Goal: Information Seeking & Learning: Learn about a topic

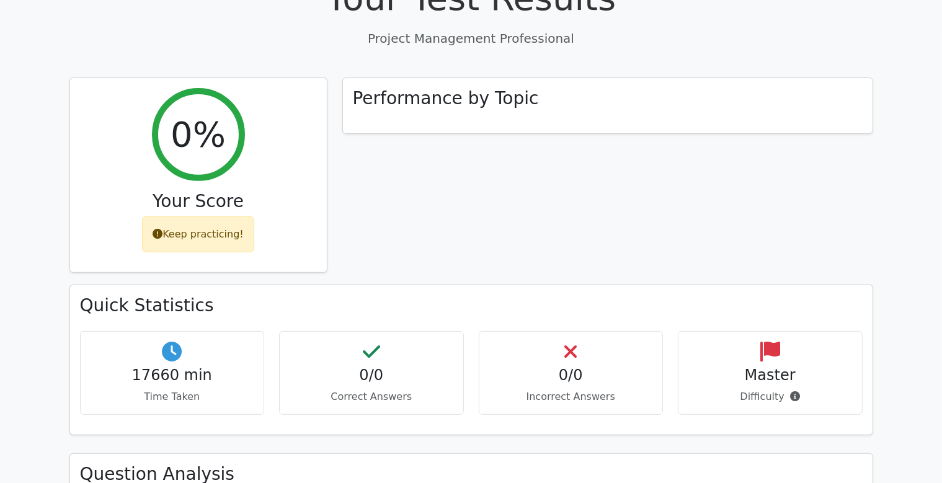
scroll to position [524, 0]
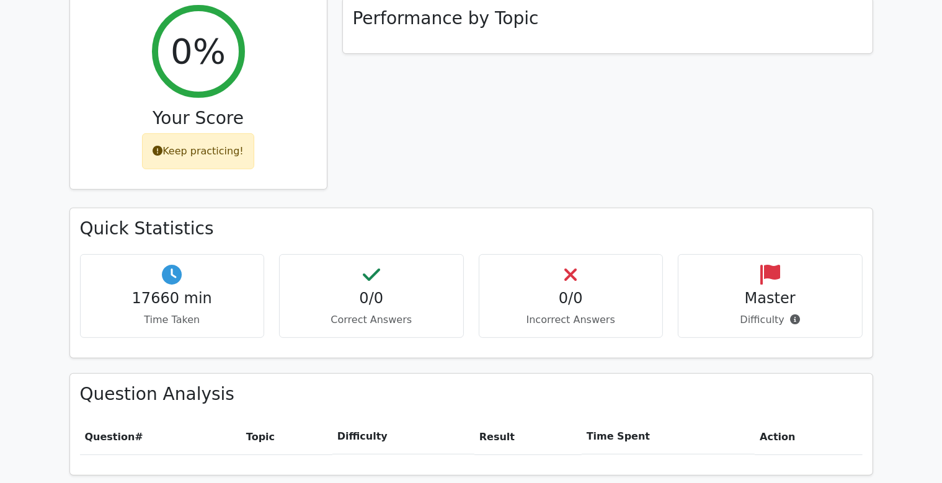
click at [221, 133] on div "Keep practicing!" at bounding box center [198, 151] width 112 height 36
click at [218, 30] on h2 "0%" at bounding box center [198, 51] width 55 height 42
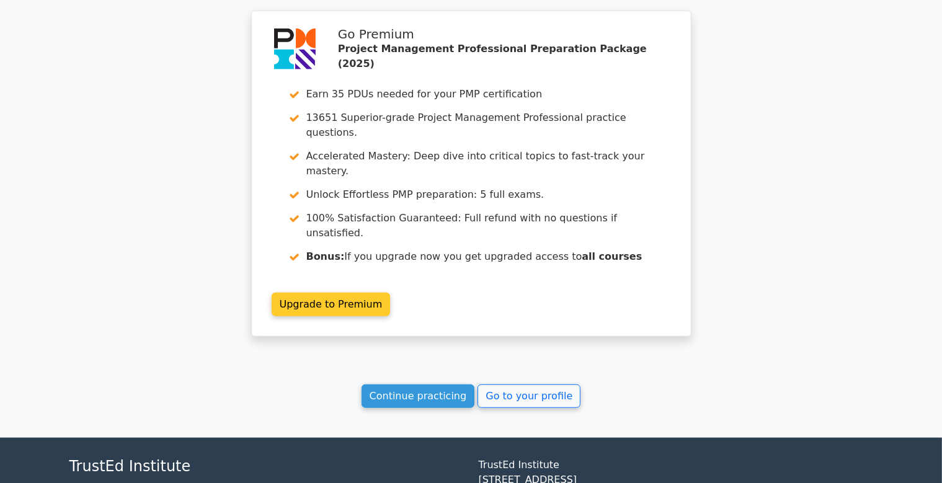
scroll to position [1040, 0]
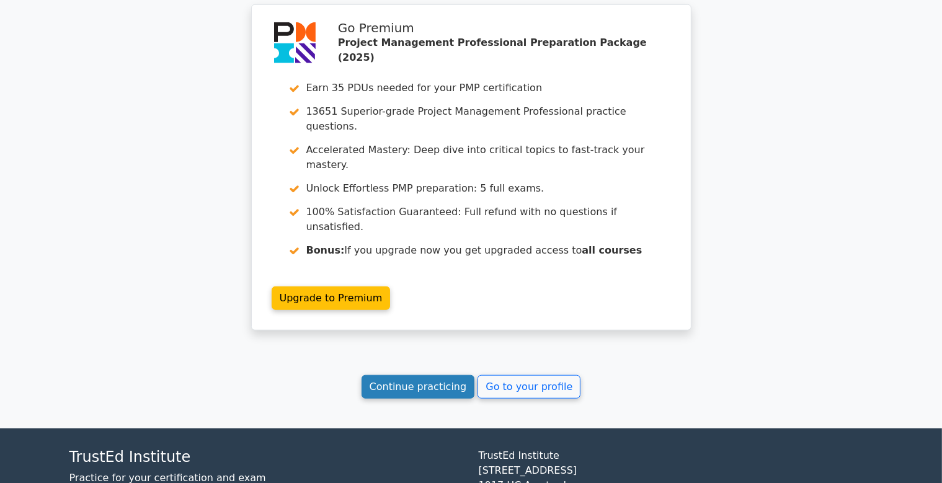
click at [414, 375] on link "Continue practicing" at bounding box center [419, 387] width 114 height 24
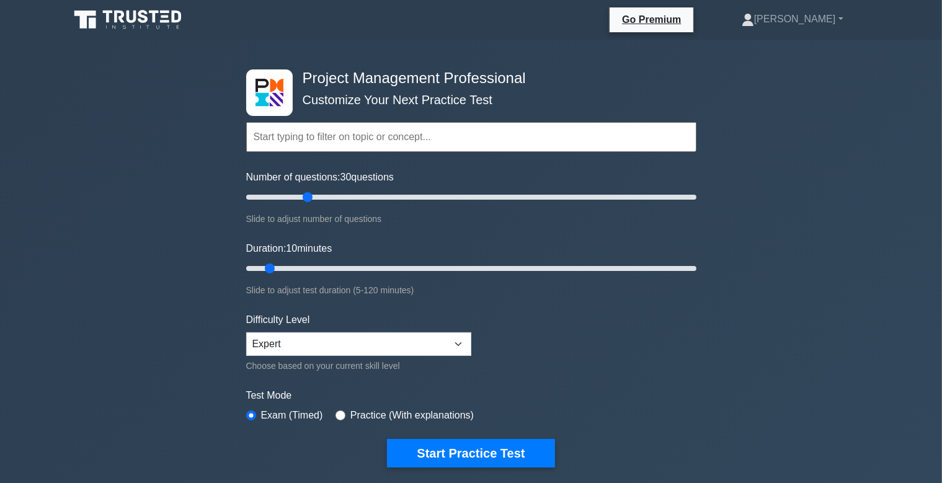
drag, startPoint x: 264, startPoint y: 197, endPoint x: 313, endPoint y: 196, distance: 49.0
type input "30"
click at [313, 196] on input "Number of questions: 30 questions" at bounding box center [471, 197] width 450 height 15
drag, startPoint x: 271, startPoint y: 266, endPoint x: 327, endPoint y: 269, distance: 55.9
type input "25"
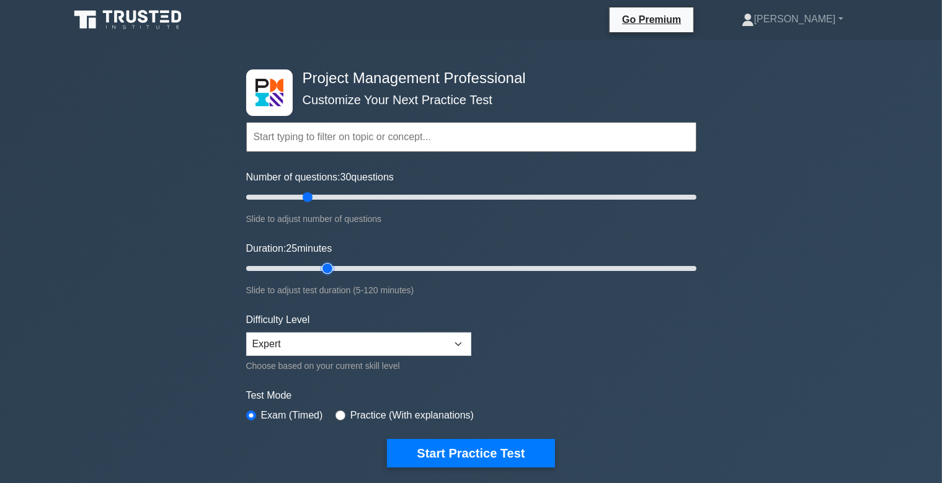
click at [327, 269] on input "Duration: 25 minutes" at bounding box center [471, 268] width 450 height 15
click at [246, 333] on select "Beginner Intermediate Expert" at bounding box center [358, 345] width 225 height 24
click at [368, 347] on select "Beginner Intermediate Expert" at bounding box center [358, 345] width 225 height 24
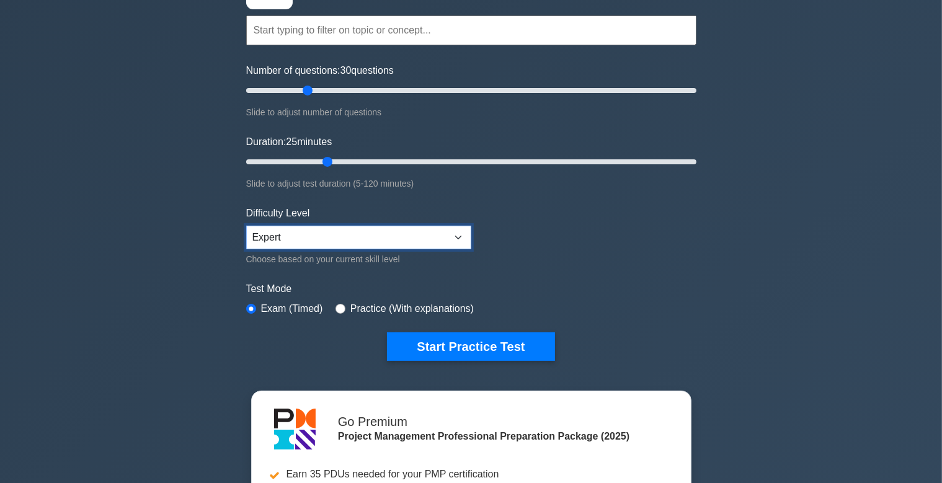
scroll to position [131, 0]
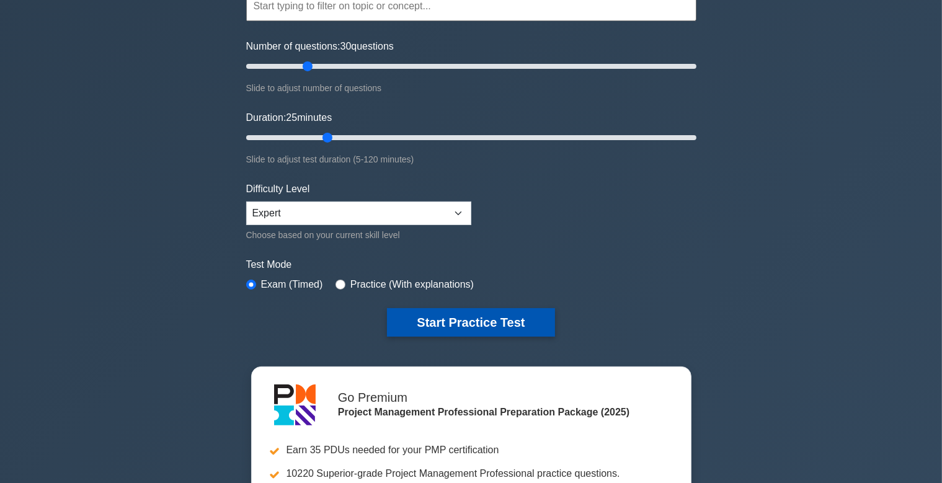
click at [436, 326] on button "Start Practice Test" at bounding box center [471, 322] width 168 height 29
click at [432, 318] on button "Start Practice Test" at bounding box center [471, 322] width 168 height 29
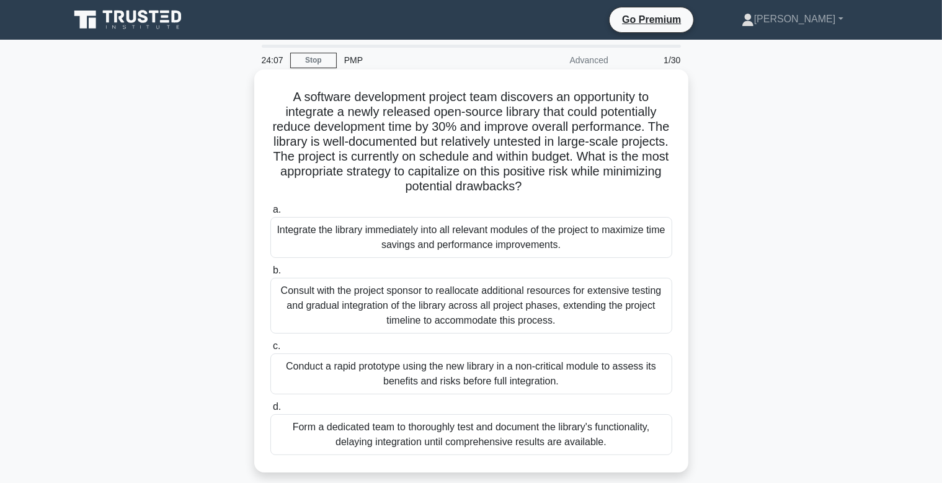
click at [480, 300] on div "Consult with the project sponsor to reallocate additional resources for extensi…" at bounding box center [471, 306] width 402 height 56
click at [270, 275] on input "b. Consult with the project sponsor to reallocate additional resources for exte…" at bounding box center [270, 271] width 0 height 8
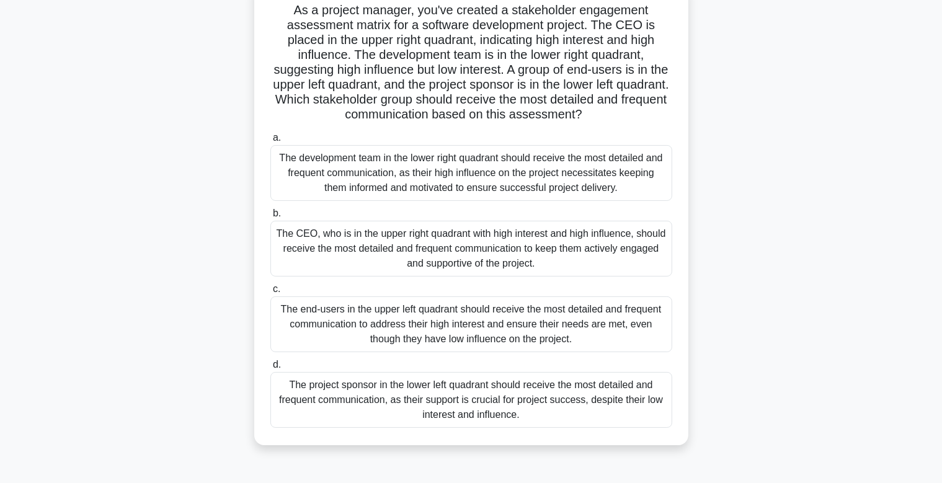
scroll to position [131, 0]
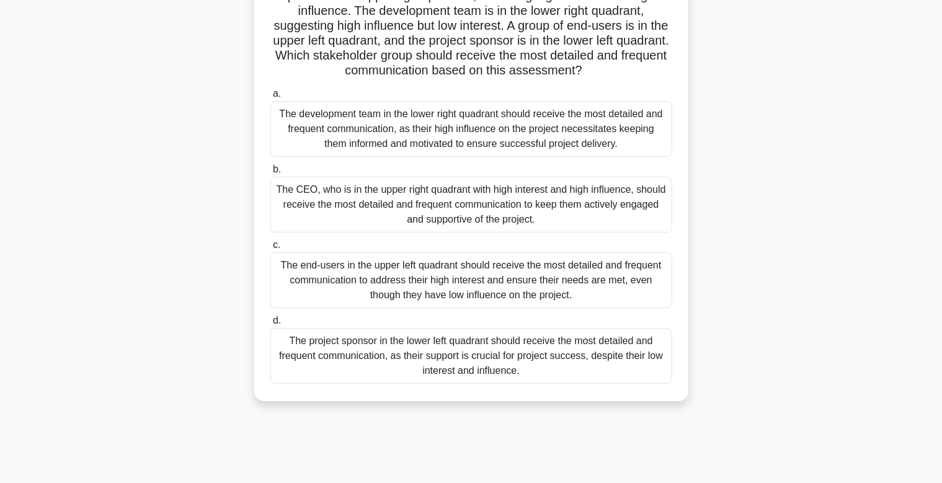
click at [476, 356] on div "The project sponsor in the lower left quadrant should receive the most detailed…" at bounding box center [471, 356] width 402 height 56
click at [270, 325] on input "d. The project sponsor in the lower left quadrant should receive the most detai…" at bounding box center [270, 321] width 0 height 8
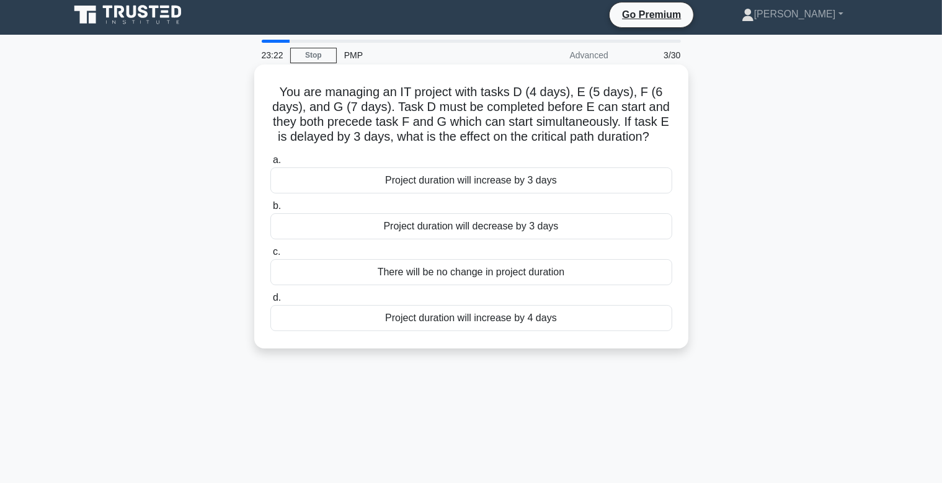
scroll to position [0, 0]
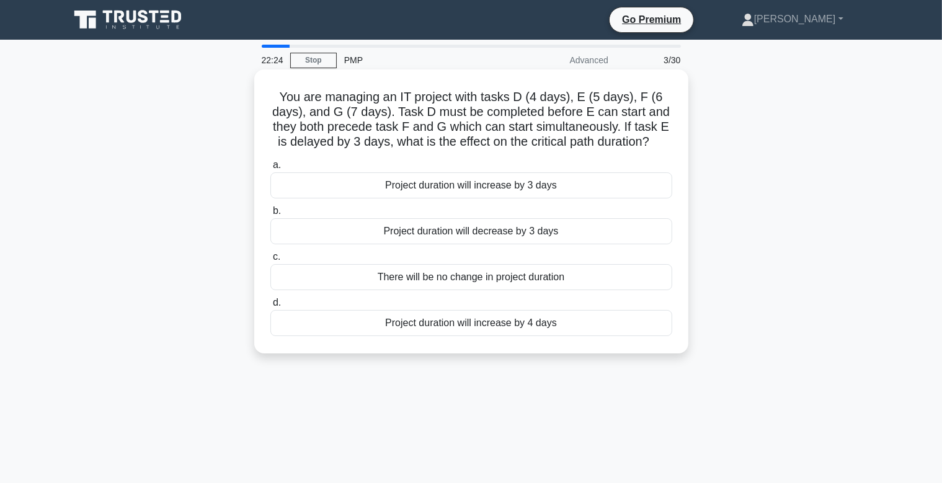
click at [495, 185] on div "Project duration will increase by 3 days" at bounding box center [471, 185] width 402 height 26
click at [270, 169] on input "a. Project duration will increase by 3 days" at bounding box center [270, 165] width 0 height 8
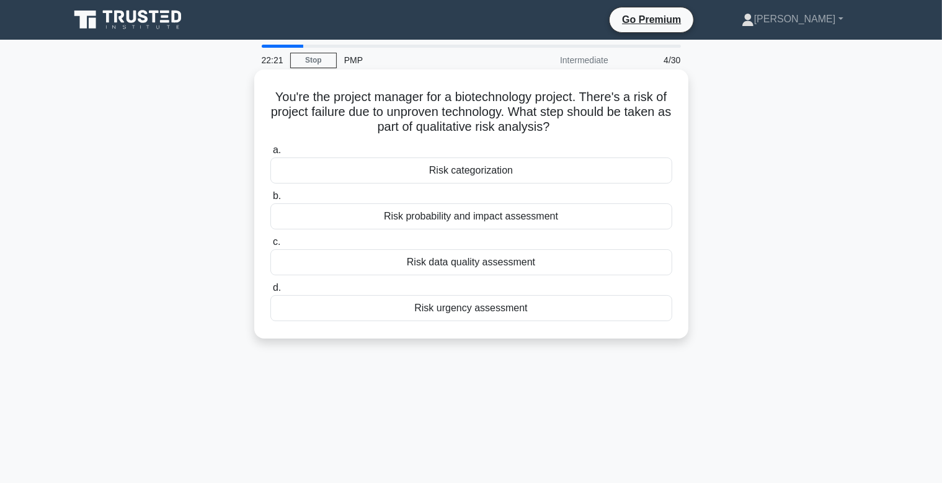
drag, startPoint x: 279, startPoint y: 96, endPoint x: 550, endPoint y: 131, distance: 272.7
click at [550, 131] on h5 "You're the project manager for a biotechnology project. There's a risk of proje…" at bounding box center [471, 112] width 404 height 46
click at [571, 139] on div "You're the project manager for a biotechnology project. There's a risk of proje…" at bounding box center [471, 203] width 424 height 259
click at [565, 217] on div "Risk probability and impact assessment" at bounding box center [471, 216] width 402 height 26
click at [270, 200] on input "b. Risk probability and impact assessment" at bounding box center [270, 196] width 0 height 8
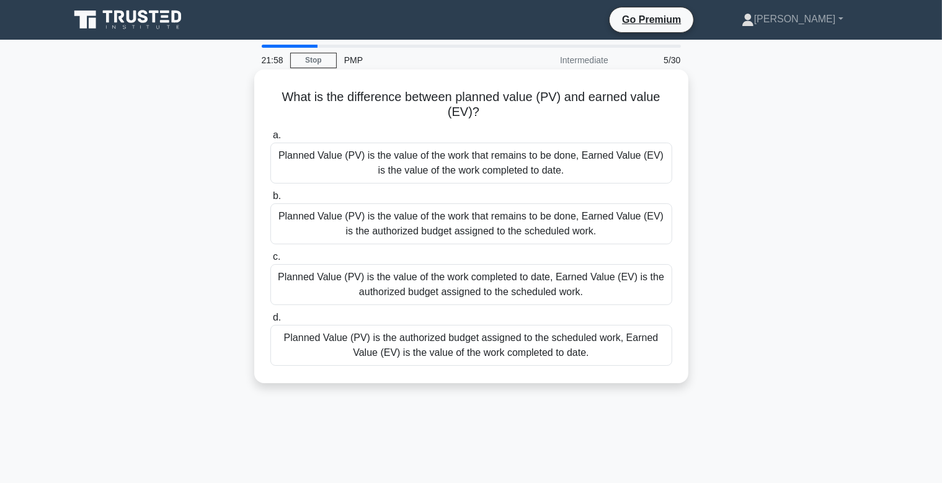
click at [543, 158] on div "Planned Value (PV) is the value of the work that remains to be done, Earned Val…" at bounding box center [471, 163] width 402 height 41
click at [270, 140] on input "a. Planned Value (PV) is the value of the work that remains to be done, Earned …" at bounding box center [270, 136] width 0 height 8
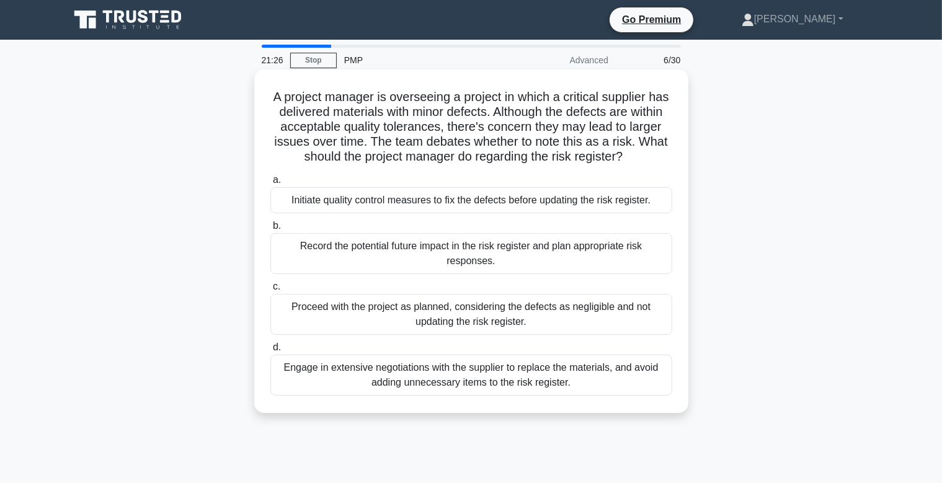
click at [465, 261] on div "Record the potential future impact in the risk register and plan appropriate ri…" at bounding box center [471, 253] width 402 height 41
click at [270, 230] on input "b. Record the potential future impact in the risk register and plan appropriate…" at bounding box center [270, 226] width 0 height 8
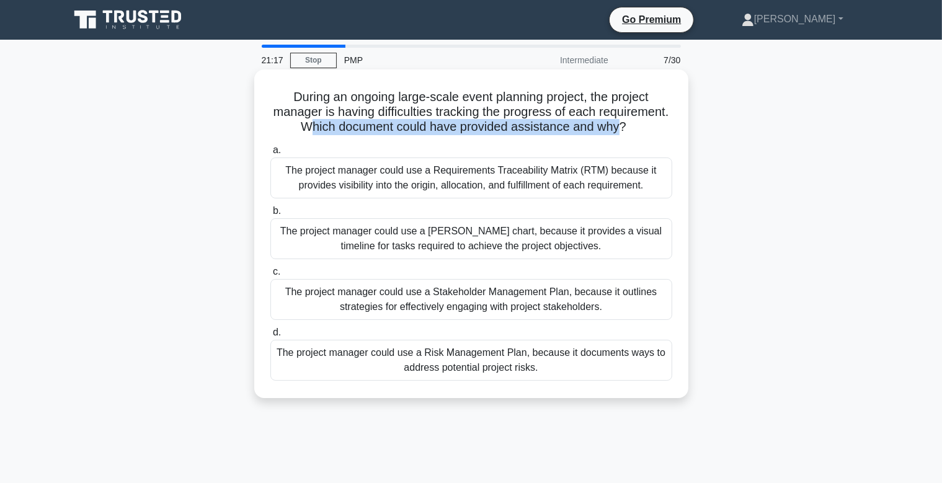
drag, startPoint x: 618, startPoint y: 128, endPoint x: 311, endPoint y: 126, distance: 307.1
click at [311, 126] on h5 "During an ongoing large-scale event planning project, the project manager is ha…" at bounding box center [471, 112] width 404 height 46
click at [383, 146] on label "a. The project manager could use a Requirements Traceability Matrix (RTM) becau…" at bounding box center [471, 171] width 402 height 56
click at [270, 146] on input "a. The project manager could use a Requirements Traceability Matrix (RTM) becau…" at bounding box center [270, 150] width 0 height 8
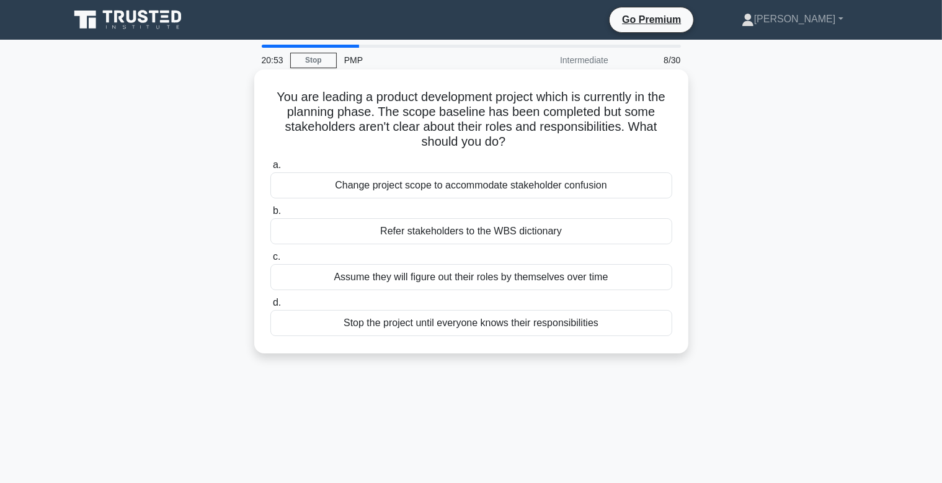
click at [433, 230] on div "Refer stakeholders to the WBS dictionary" at bounding box center [471, 231] width 402 height 26
click at [270, 215] on input "b. Refer stakeholders to the WBS dictionary" at bounding box center [270, 211] width 0 height 8
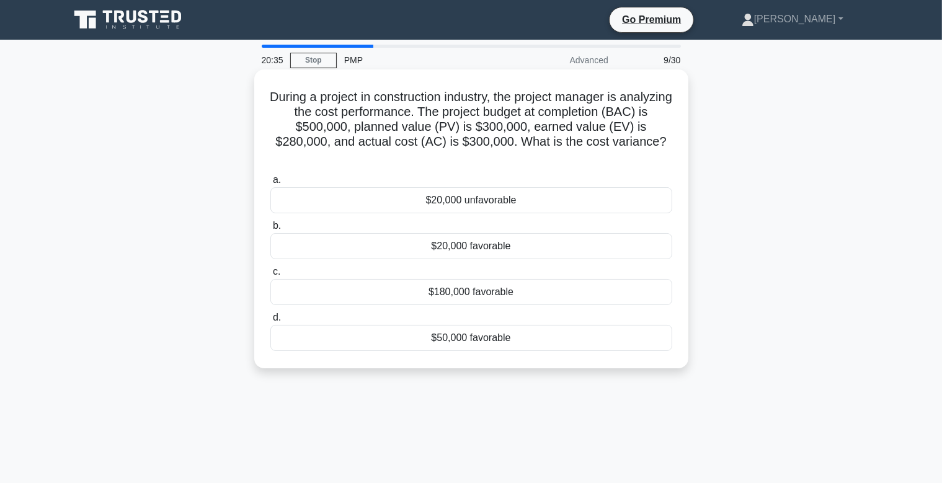
click at [486, 233] on div "$20,000 favorable" at bounding box center [471, 246] width 402 height 26
click at [270, 230] on input "b. $20,000 favorable" at bounding box center [270, 226] width 0 height 8
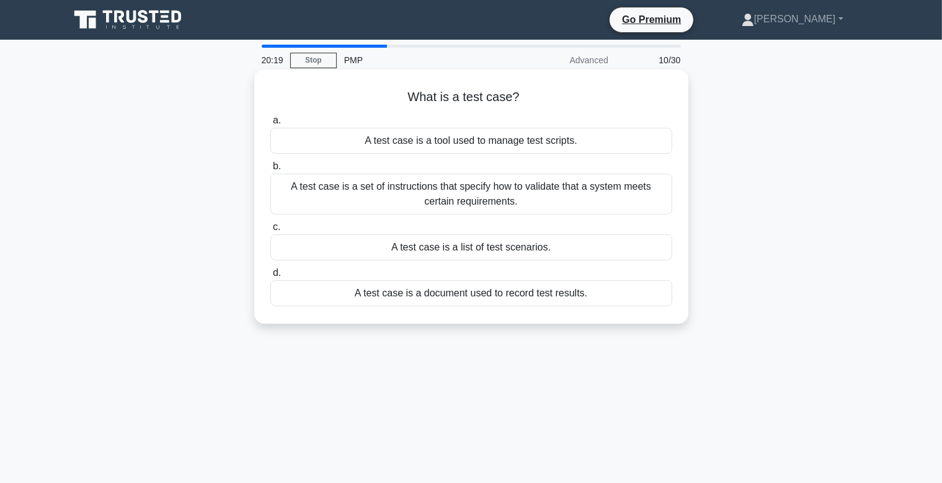
click at [455, 294] on div "A test case is a document used to record test results." at bounding box center [471, 293] width 402 height 26
click at [270, 277] on input "d. A test case is a document used to record test results." at bounding box center [270, 273] width 0 height 8
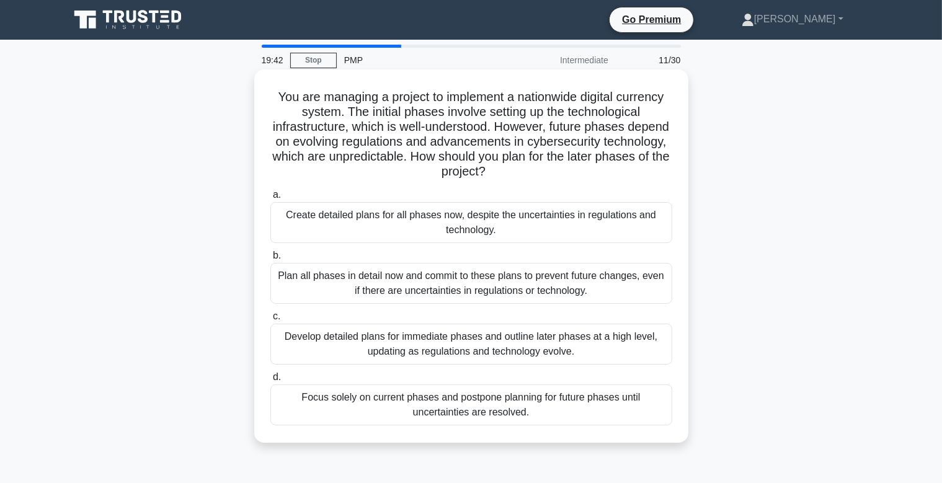
click at [503, 334] on div "Develop detailed plans for immediate phases and outline later phases at a high …" at bounding box center [471, 344] width 402 height 41
click at [270, 321] on input "c. Develop detailed plans for immediate phases and outline later phases at a hi…" at bounding box center [270, 317] width 0 height 8
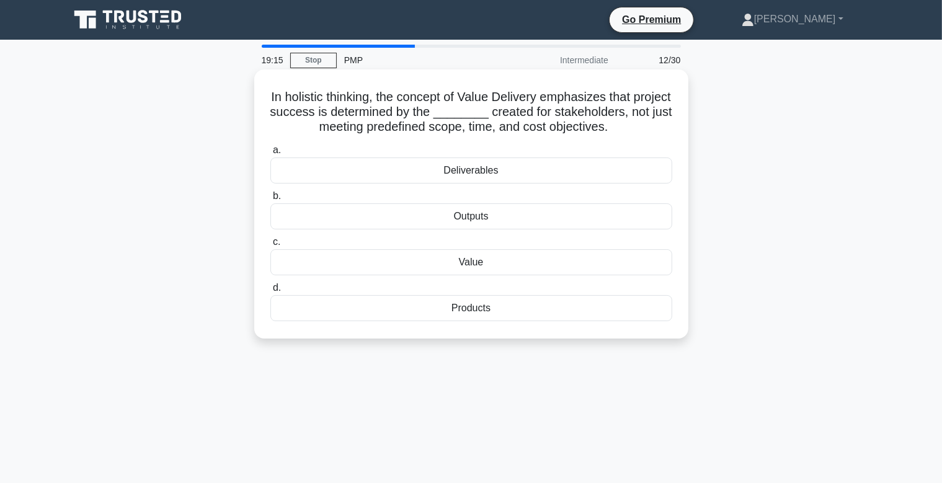
click at [522, 270] on div "Value" at bounding box center [471, 262] width 402 height 26
click at [270, 246] on input "c. Value" at bounding box center [270, 242] width 0 height 8
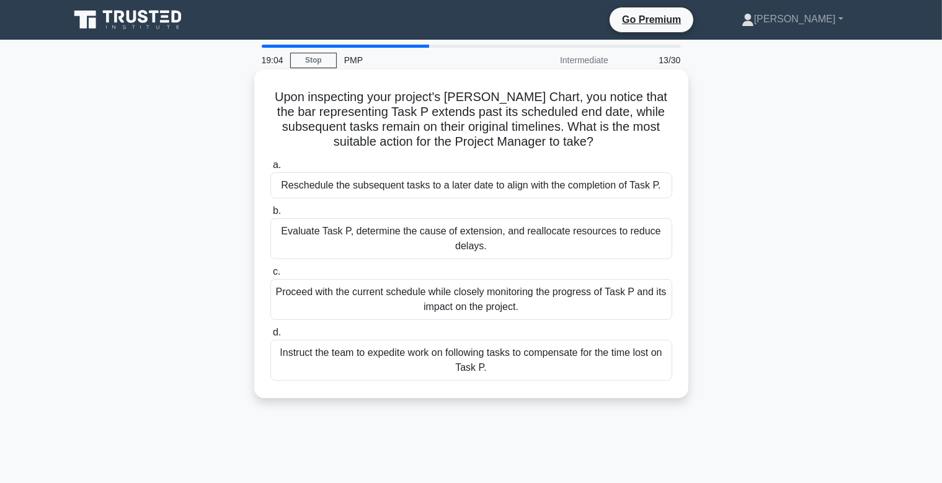
drag, startPoint x: 292, startPoint y: 101, endPoint x: 615, endPoint y: 144, distance: 326.1
click at [615, 144] on h5 "Upon inspecting your project's Gantt Chart, you notice that the bar representin…" at bounding box center [471, 119] width 404 height 61
click at [632, 150] on h5 "Upon inspecting your project's Gantt Chart, you notice that the bar representin…" at bounding box center [471, 119] width 404 height 61
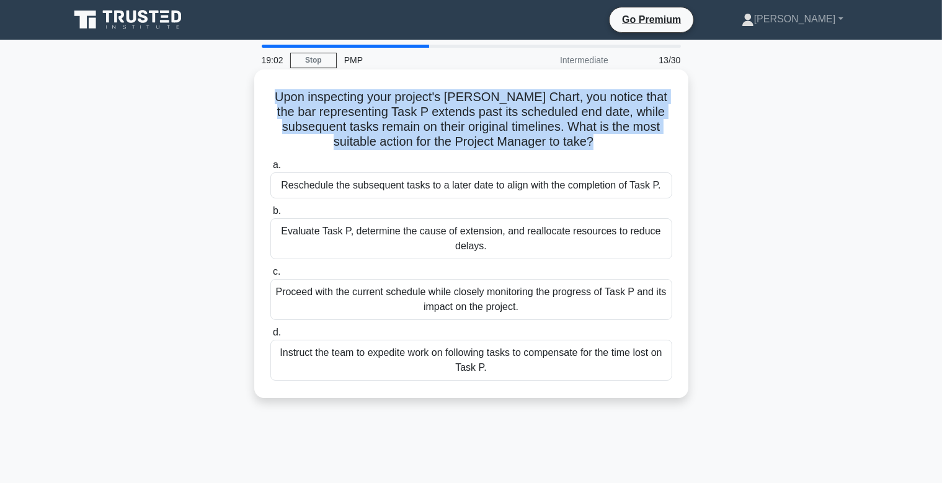
drag, startPoint x: 647, startPoint y: 148, endPoint x: 274, endPoint y: 98, distance: 376.1
click at [274, 98] on h5 "Upon inspecting your project's Gantt Chart, you notice that the bar representin…" at bounding box center [471, 119] width 404 height 61
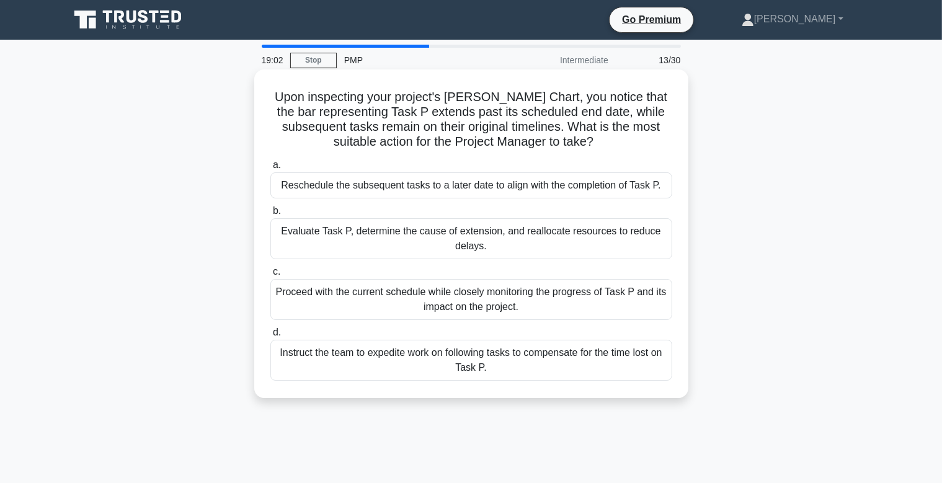
click at [279, 101] on h5 "Upon inspecting your project's Gantt Chart, you notice that the bar representin…" at bounding box center [471, 119] width 404 height 61
drag, startPoint x: 287, startPoint y: 96, endPoint x: 604, endPoint y: 155, distance: 322.6
click at [604, 155] on div "Upon inspecting your project's Gantt Chart, you notice that the bar representin…" at bounding box center [471, 233] width 424 height 319
click at [609, 153] on div "Upon inspecting your project's Gantt Chart, you notice that the bar representin…" at bounding box center [471, 233] width 424 height 319
drag, startPoint x: 331, startPoint y: 139, endPoint x: 599, endPoint y: 141, distance: 268.0
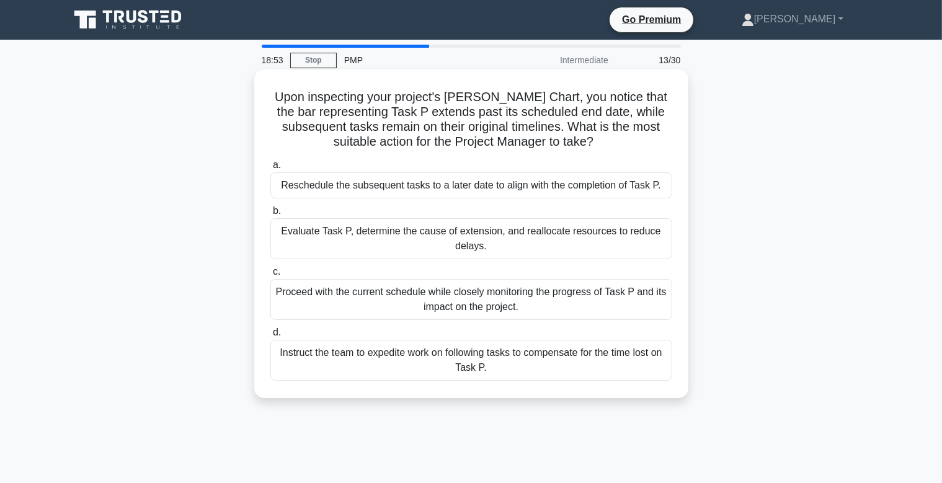
click at [599, 141] on h5 "Upon inspecting your project's Gantt Chart, you notice that the bar representin…" at bounding box center [471, 119] width 404 height 61
click at [602, 143] on icon ".spinner_0XTQ{transform-origin:center;animation:spinner_y6GP .75s linear infini…" at bounding box center [601, 142] width 15 height 15
click at [471, 248] on div "Evaluate Task P, determine the cause of extension, and reallocate resources to …" at bounding box center [471, 238] width 402 height 41
click at [270, 215] on input "b. Evaluate Task P, determine the cause of extension, and reallocate resources …" at bounding box center [270, 211] width 0 height 8
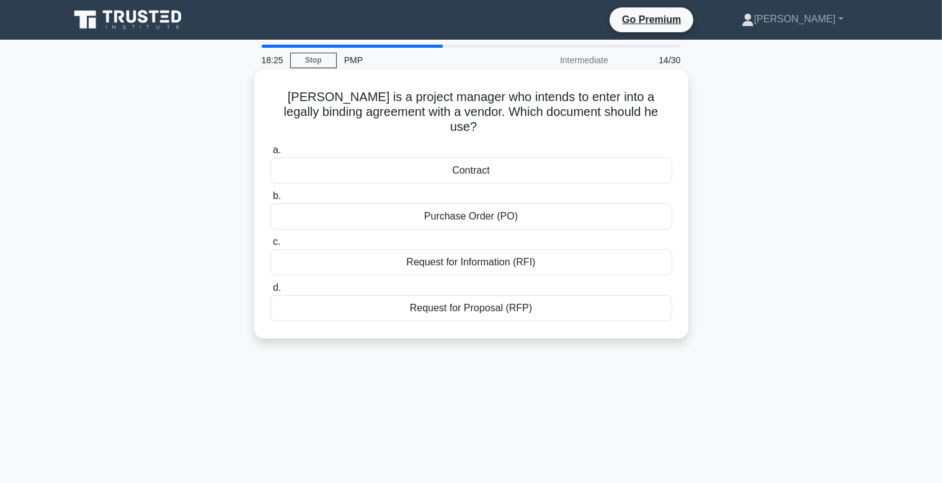
click at [494, 163] on div "Contract" at bounding box center [471, 171] width 402 height 26
click at [270, 154] on input "a. Contract" at bounding box center [270, 150] width 0 height 8
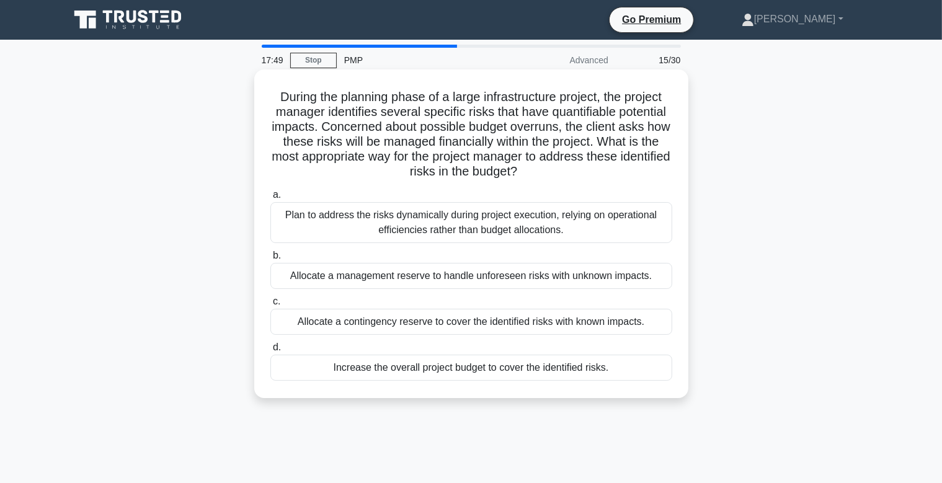
click at [470, 222] on div "Plan to address the risks dynamically during project execution, relying on oper…" at bounding box center [471, 222] width 402 height 41
click at [270, 199] on input "a. Plan to address the risks dynamically during project execution, relying on o…" at bounding box center [270, 195] width 0 height 8
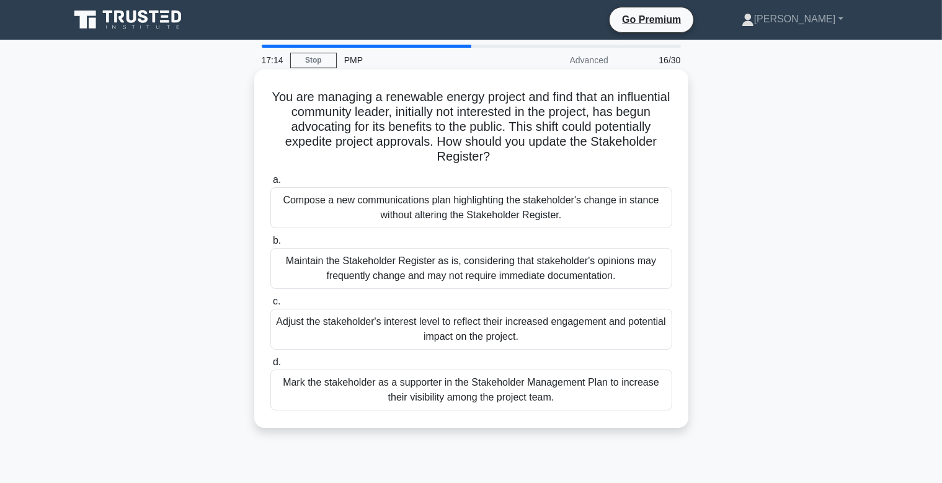
click at [491, 331] on div "Adjust the stakeholder's interest level to reflect their increased engagement a…" at bounding box center [471, 329] width 402 height 41
click at [270, 306] on input "c. Adjust the stakeholder's interest level to reflect their increased engagemen…" at bounding box center [270, 302] width 0 height 8
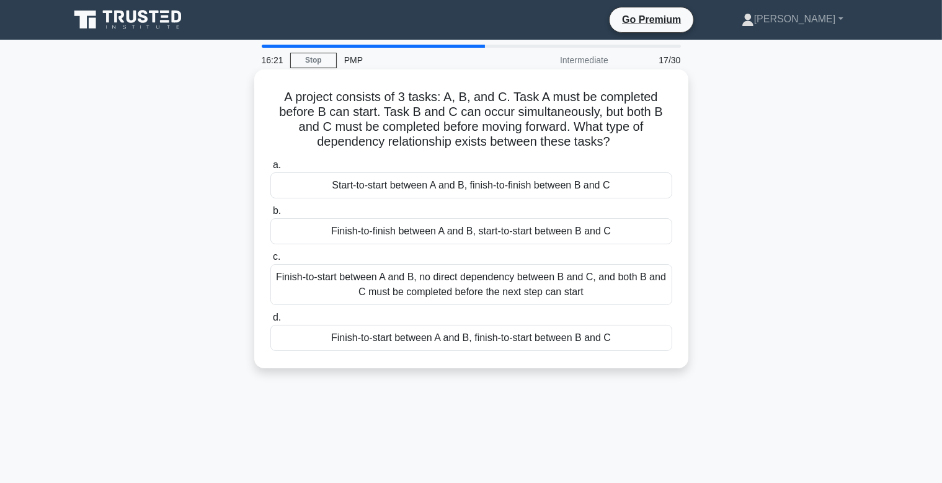
click at [572, 297] on div "Finish-to-start between A and B, no direct dependency between B and C, and both…" at bounding box center [471, 284] width 402 height 41
click at [270, 261] on input "c. Finish-to-start between A and B, no direct dependency between B and C, and b…" at bounding box center [270, 257] width 0 height 8
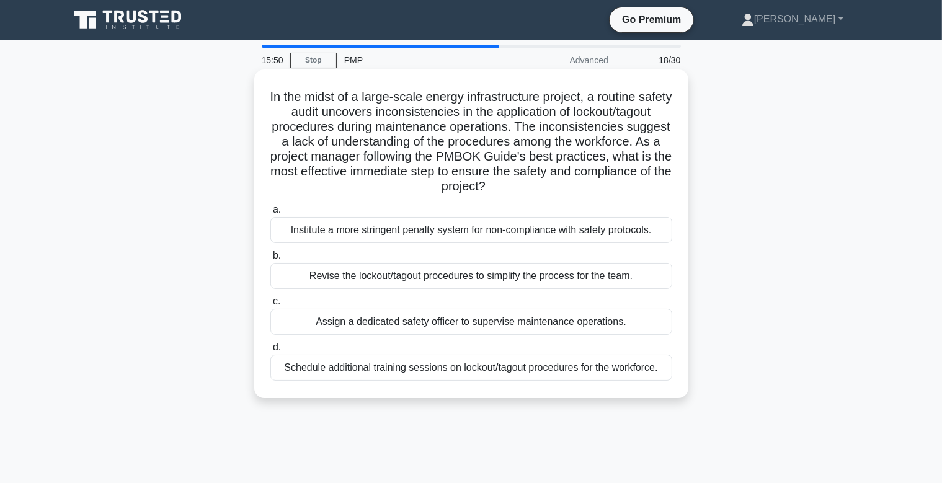
click at [467, 281] on div "Revise the lockout/tagout procedures to simplify the process for the team." at bounding box center [471, 276] width 402 height 26
click at [270, 260] on input "b. Revise the lockout/tagout procedures to simplify the process for the team." at bounding box center [270, 256] width 0 height 8
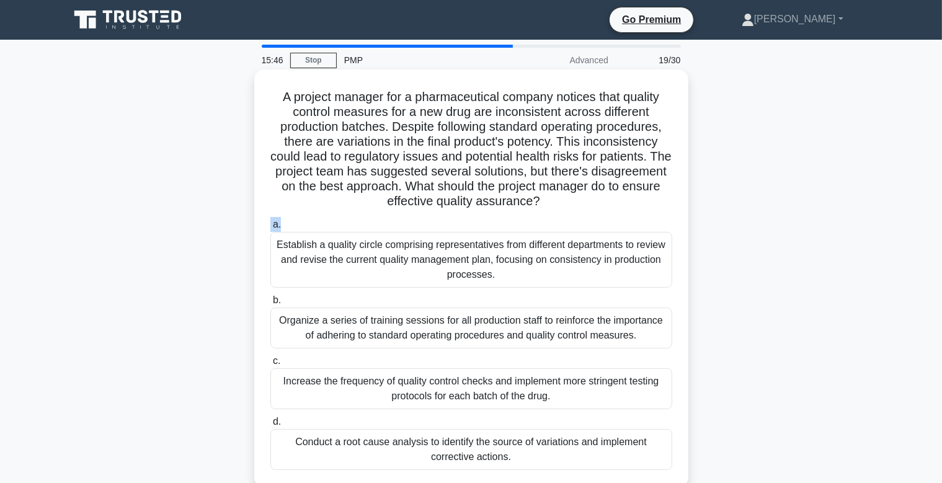
drag, startPoint x: 284, startPoint y: 98, endPoint x: 576, endPoint y: 207, distance: 312.5
click at [563, 214] on div "A project manager for a pharmaceutical company notices that quality control mea…" at bounding box center [471, 278] width 424 height 408
click at [517, 99] on h5 "A project manager for a pharmaceutical company notices that quality control mea…" at bounding box center [471, 149] width 404 height 120
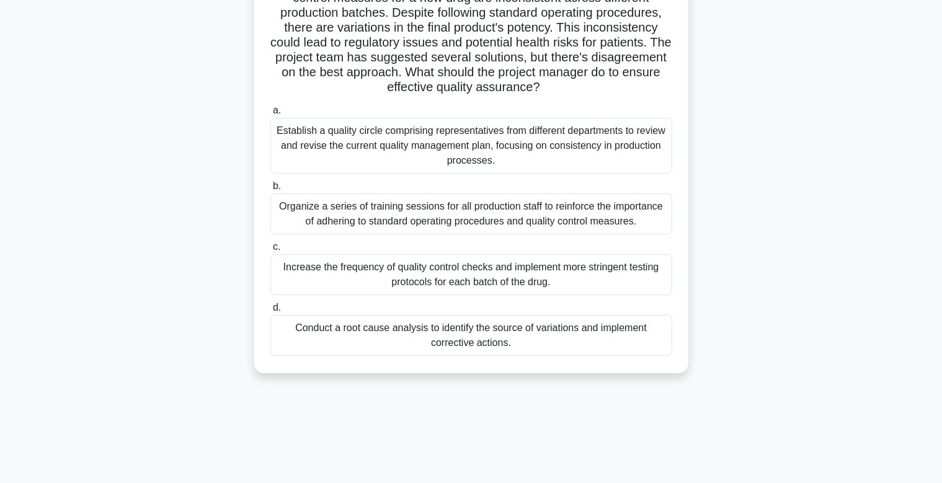
scroll to position [131, 0]
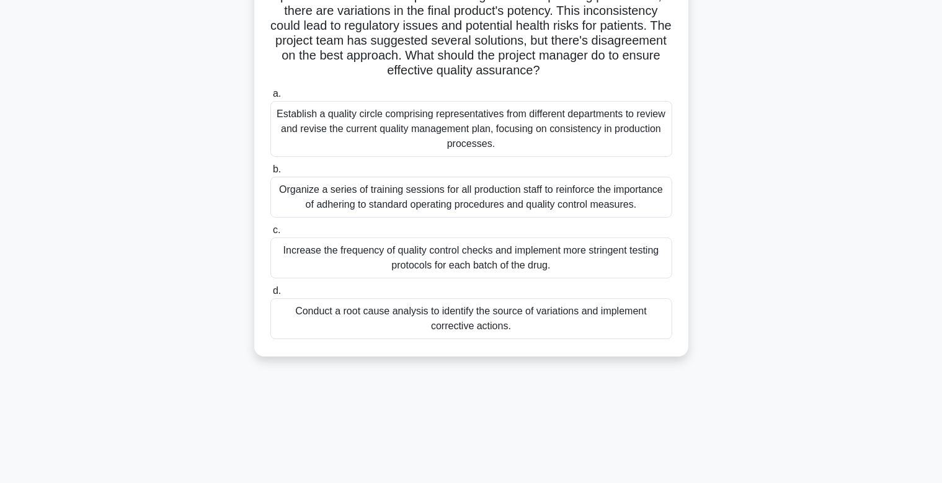
click at [445, 326] on div "Conduct a root cause analysis to identify the source of variations and implemen…" at bounding box center [471, 318] width 402 height 41
click at [270, 295] on input "d. Conduct a root cause analysis to identify the source of variations and imple…" at bounding box center [270, 291] width 0 height 8
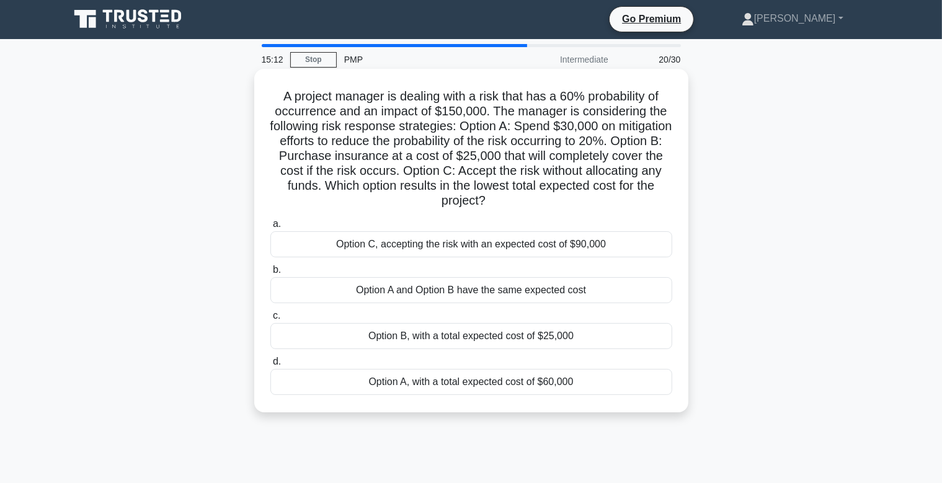
scroll to position [0, 0]
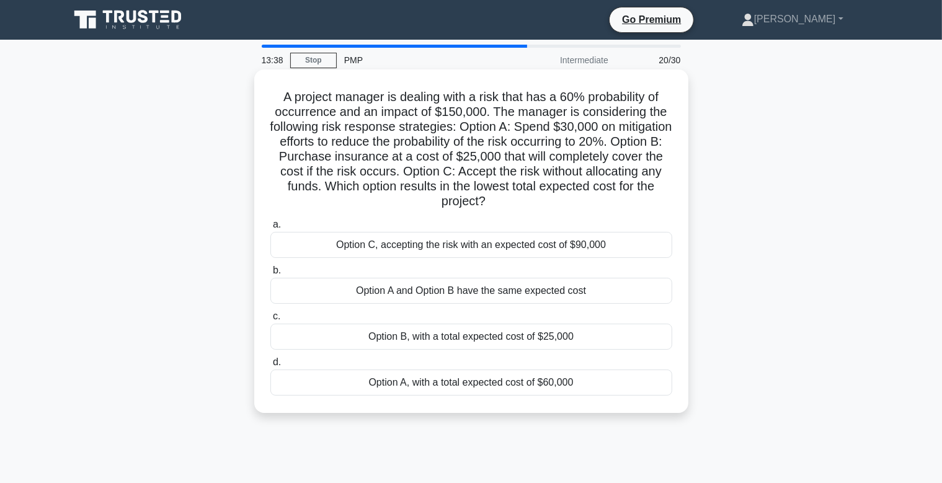
click at [512, 339] on div "Option B, with a total expected cost of $25,000" at bounding box center [471, 337] width 402 height 26
click at [270, 321] on input "c. Option B, with a total expected cost of $25,000" at bounding box center [270, 317] width 0 height 8
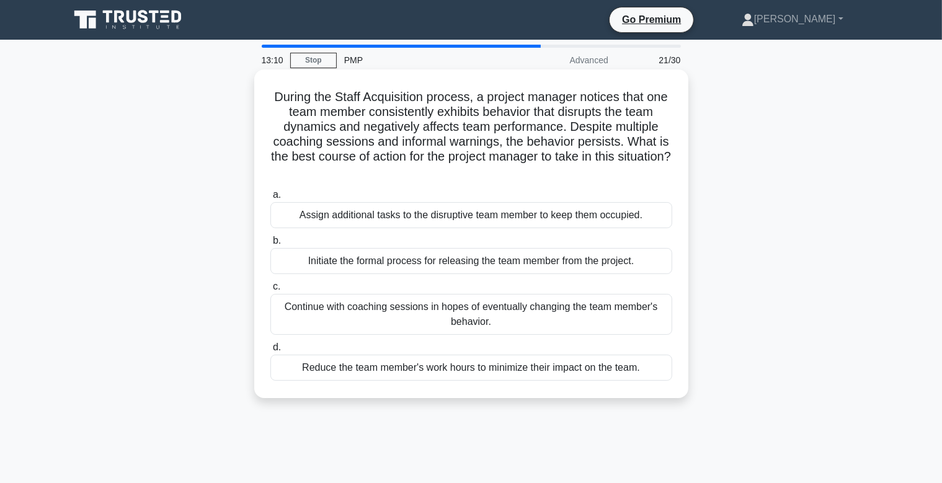
click at [510, 372] on div "Reduce the team member's work hours to minimize their impact on the team." at bounding box center [471, 368] width 402 height 26
click at [270, 352] on input "d. Reduce the team member's work hours to minimize their impact on the team." at bounding box center [270, 348] width 0 height 8
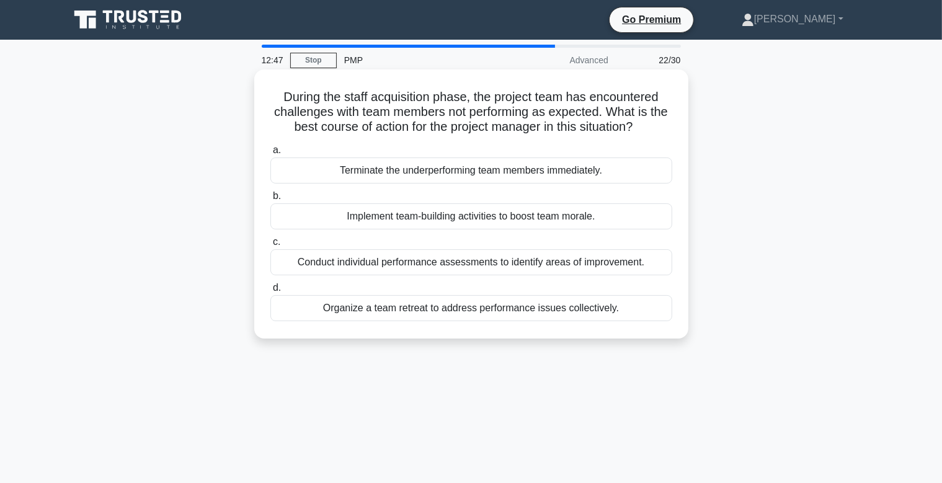
click at [443, 264] on div "Conduct individual performance assessments to identify areas of improvement." at bounding box center [471, 262] width 402 height 26
click at [270, 246] on input "c. Conduct individual performance assessments to identify areas of improvement." at bounding box center [270, 242] width 0 height 8
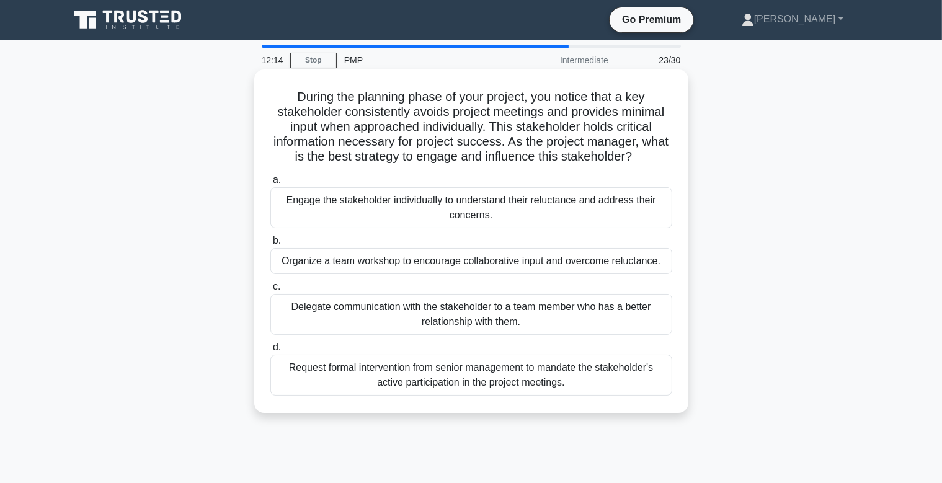
click at [524, 304] on div "Delegate communication with the stakeholder to a team member who has a better r…" at bounding box center [471, 314] width 402 height 41
click at [270, 291] on input "c. Delegate communication with the stakeholder to a team member who has a bette…" at bounding box center [270, 287] width 0 height 8
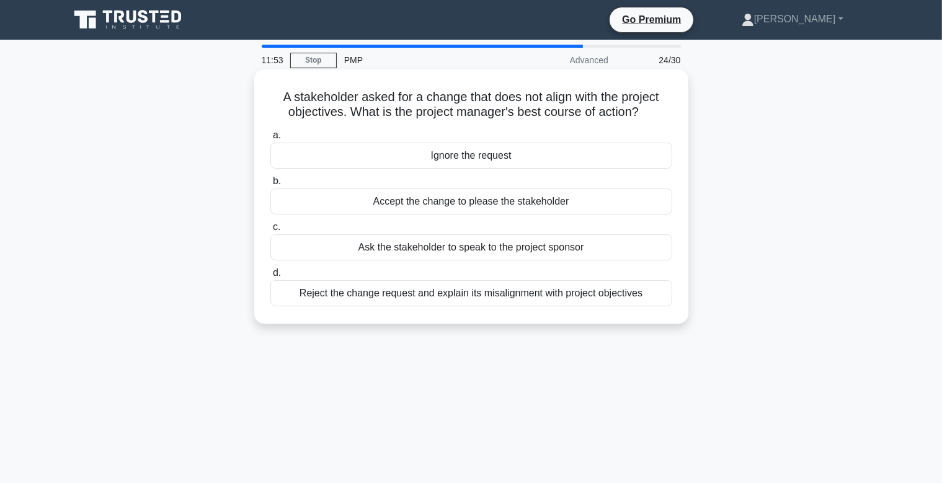
click at [571, 247] on div "Ask the stakeholder to speak to the project sponsor" at bounding box center [471, 248] width 402 height 26
click at [270, 231] on input "c. Ask the stakeholder to speak to the project sponsor" at bounding box center [270, 227] width 0 height 8
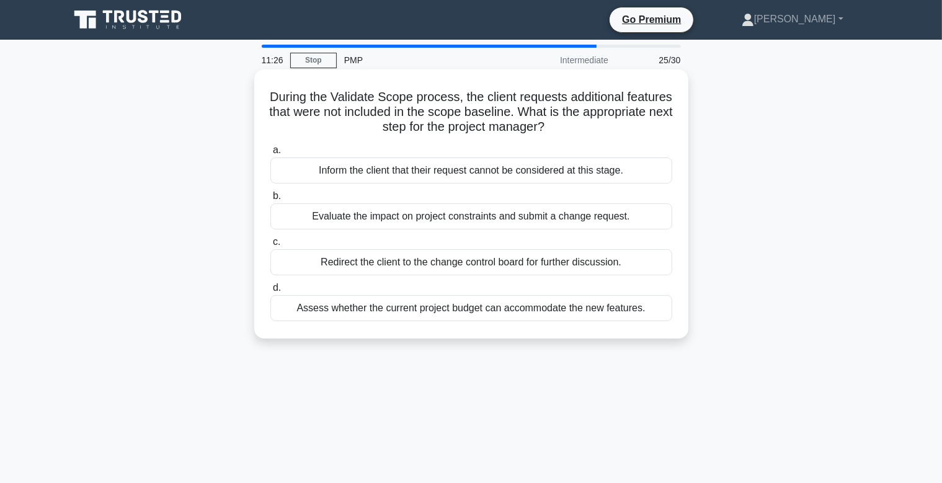
click at [519, 220] on div "Evaluate the impact on project constraints and submit a change request." at bounding box center [471, 216] width 402 height 26
click at [270, 200] on input "b. Evaluate the impact on project constraints and submit a change request." at bounding box center [270, 196] width 0 height 8
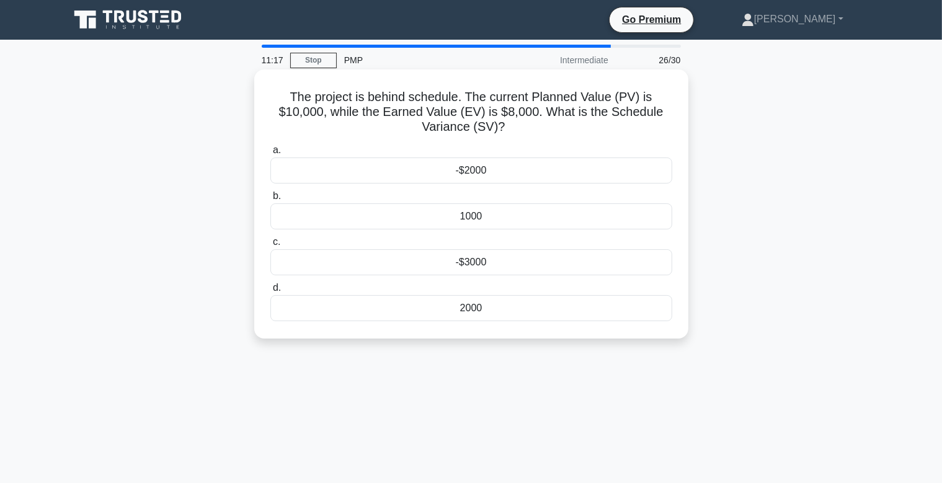
click at [522, 168] on div "-$2000" at bounding box center [471, 171] width 402 height 26
click at [270, 154] on input "a. -$2000" at bounding box center [270, 150] width 0 height 8
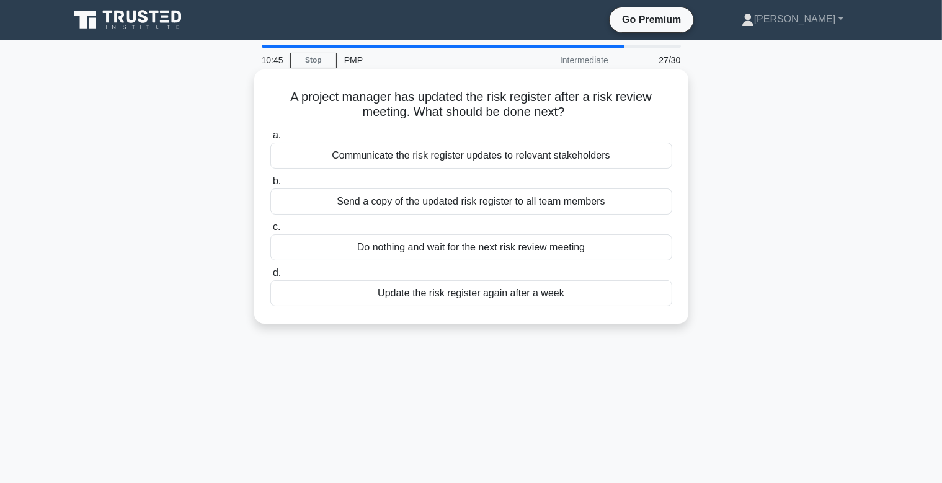
click at [498, 158] on div "Communicate the risk register updates to relevant stakeholders" at bounding box center [471, 156] width 402 height 26
click at [270, 140] on input "a. Communicate the risk register updates to relevant stakeholders" at bounding box center [270, 136] width 0 height 8
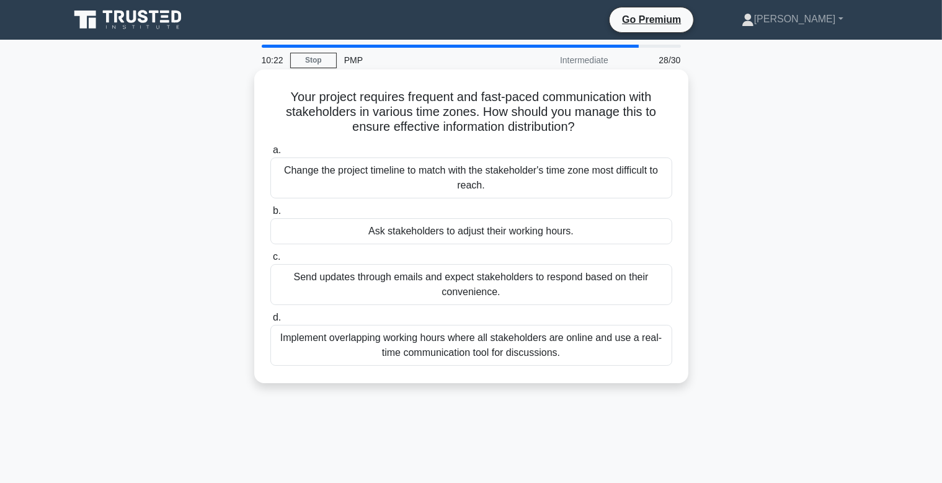
click at [453, 342] on div "Implement overlapping working hours where all stakeholders are online and use a…" at bounding box center [471, 345] width 402 height 41
click at [270, 322] on input "d. Implement overlapping working hours where all stakeholders are online and us…" at bounding box center [270, 318] width 0 height 8
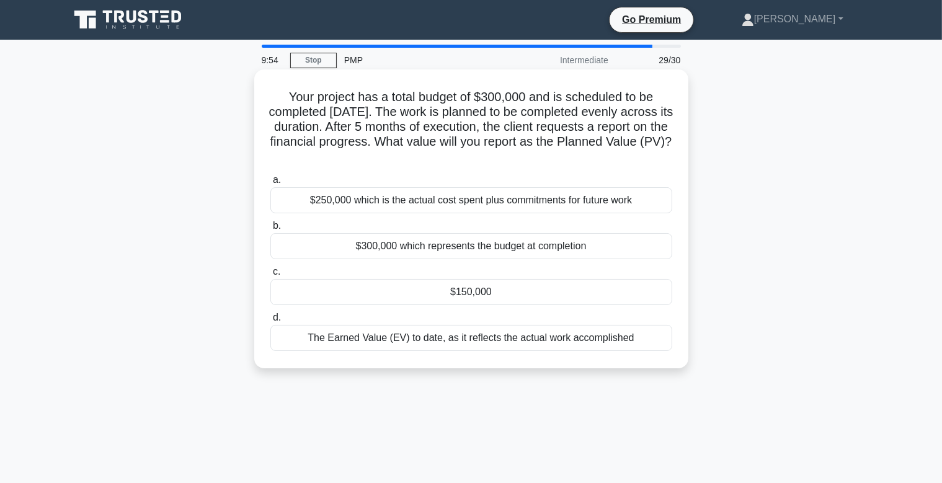
click at [507, 339] on div "The Earned Value (EV) to date, as it reflects the actual work accomplished" at bounding box center [471, 338] width 402 height 26
click at [270, 322] on input "d. The Earned Value (EV) to date, as it reflects the actual work accomplished" at bounding box center [270, 318] width 0 height 8
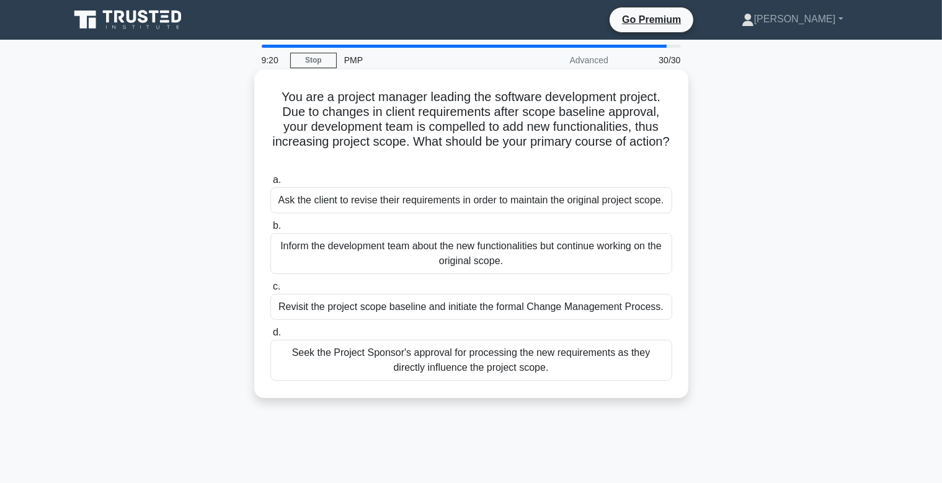
click at [606, 310] on div "Revisit the project scope baseline and initiate the formal Change Management Pr…" at bounding box center [471, 307] width 402 height 26
click at [270, 291] on input "c. Revisit the project scope baseline and initiate the formal Change Management…" at bounding box center [270, 287] width 0 height 8
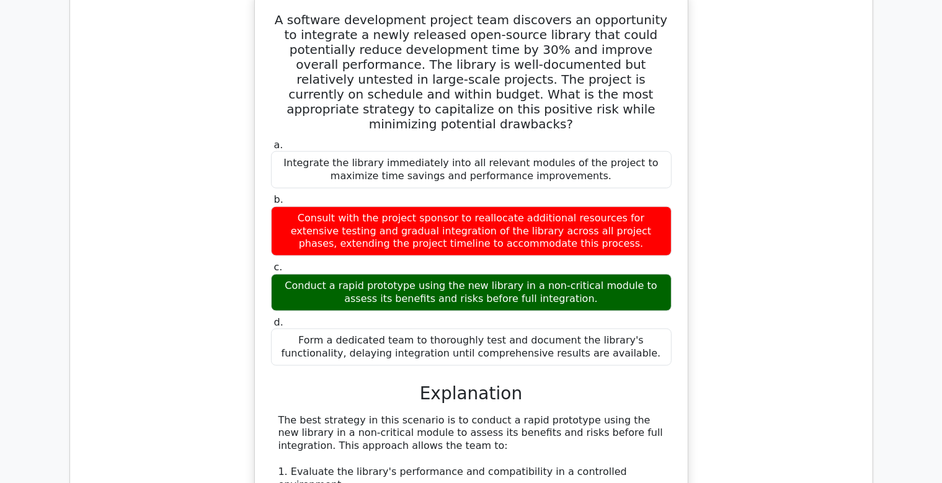
scroll to position [1572, 0]
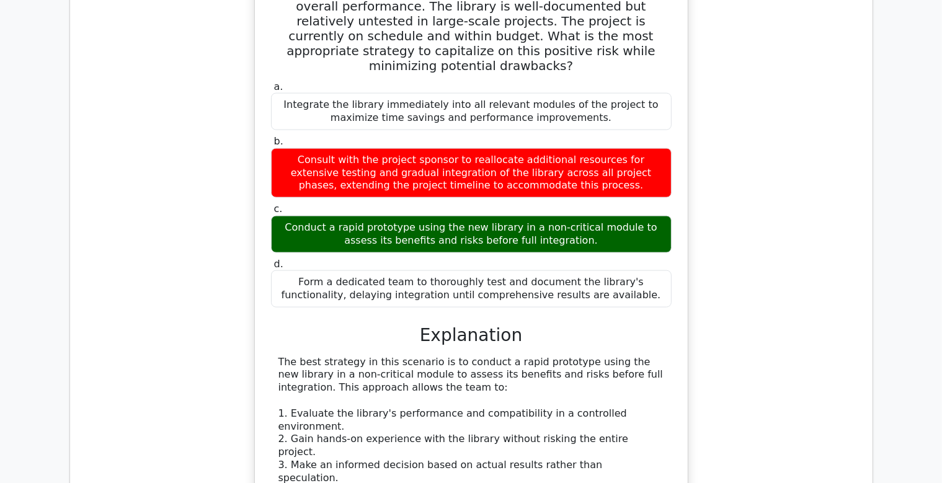
drag, startPoint x: 562, startPoint y: 133, endPoint x: 275, endPoint y: 98, distance: 289.3
click at [275, 148] on div "Consult with the project sponsor to reallocate additional resources for extensi…" at bounding box center [471, 173] width 401 height 50
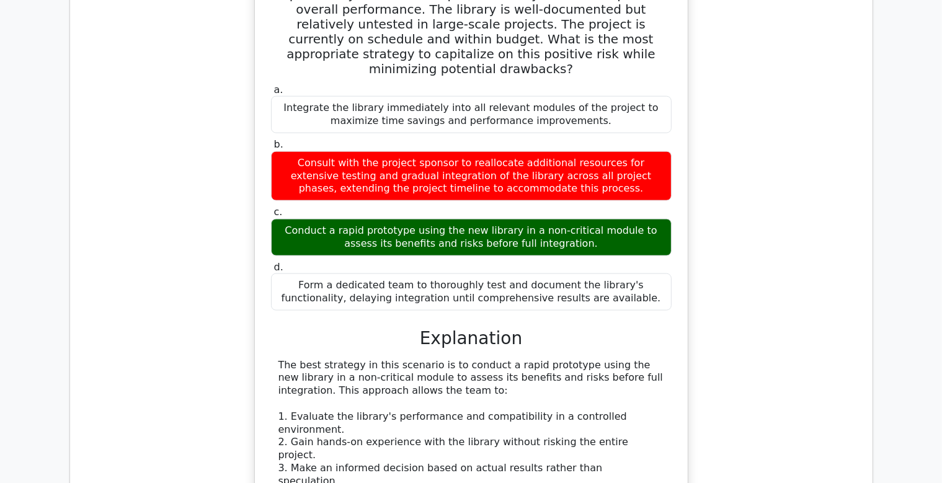
click at [177, 130] on div "A software development project team discovers an opportunity to integrate a new…" at bounding box center [471, 394] width 783 height 914
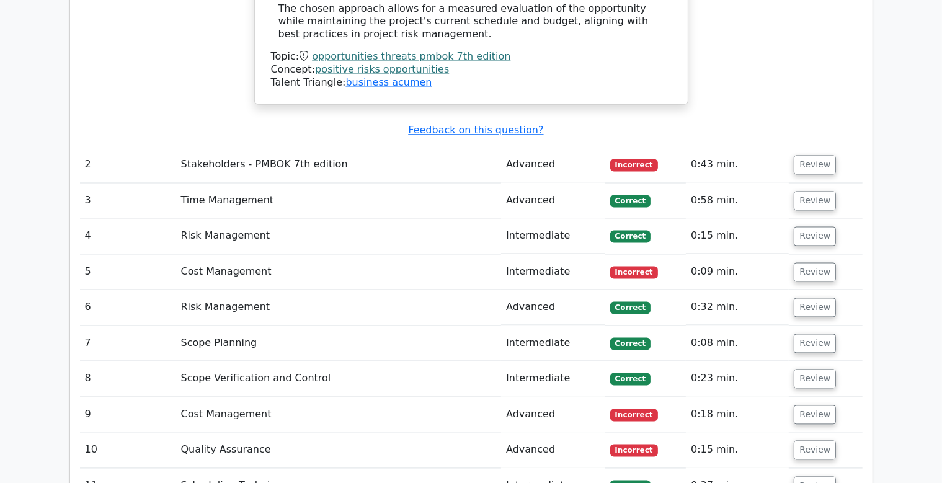
scroll to position [2293, 0]
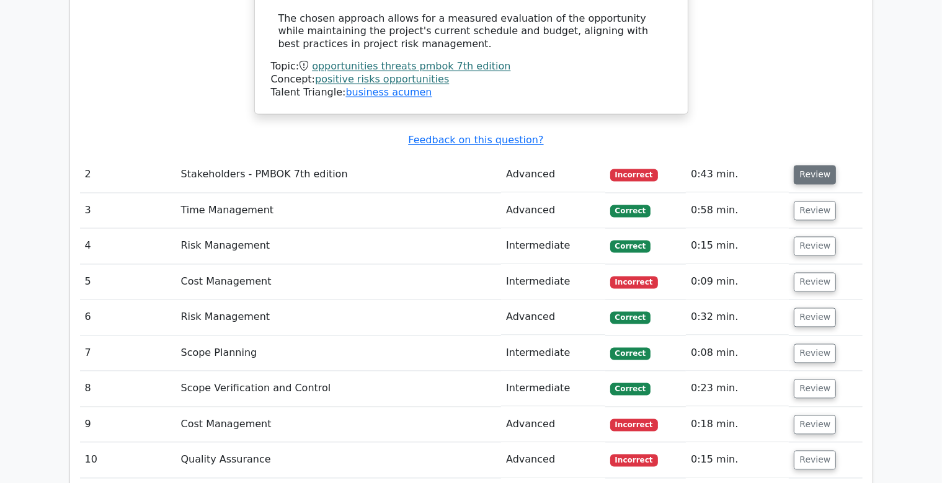
click at [812, 166] on button "Review" at bounding box center [815, 175] width 42 height 19
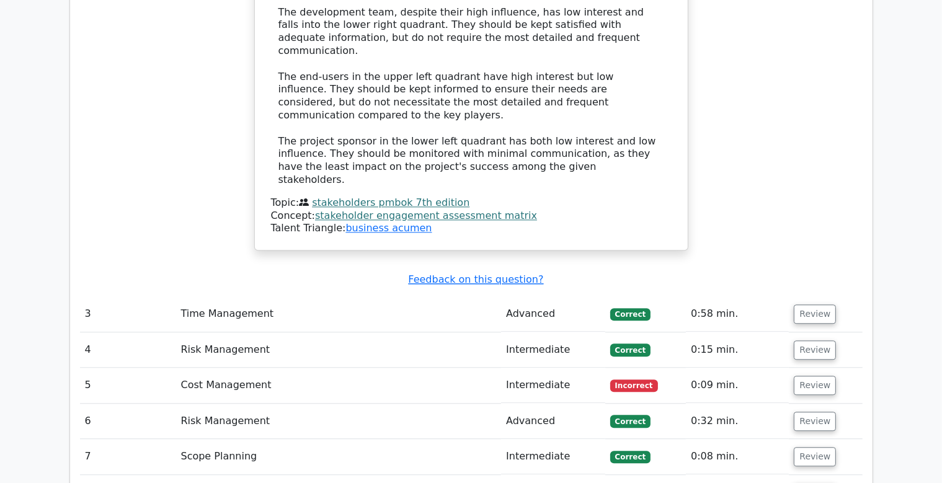
scroll to position [3079, 0]
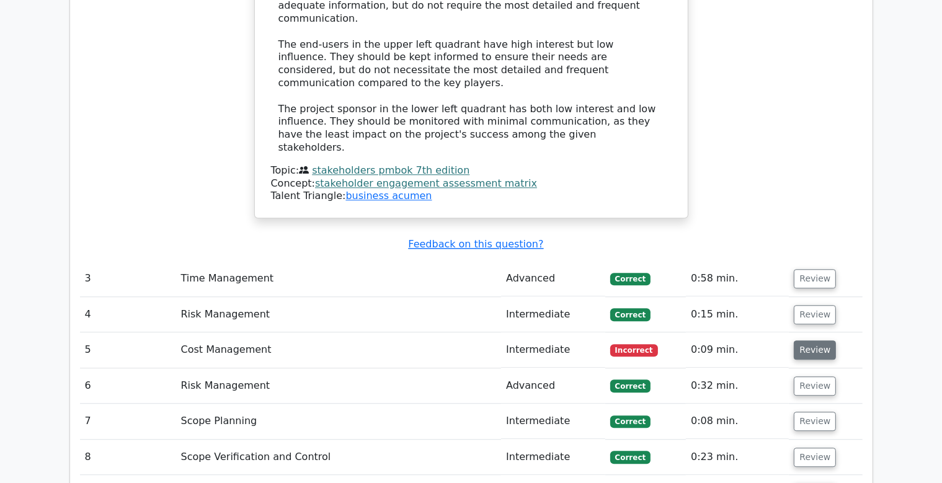
click at [816, 341] on button "Review" at bounding box center [815, 350] width 42 height 19
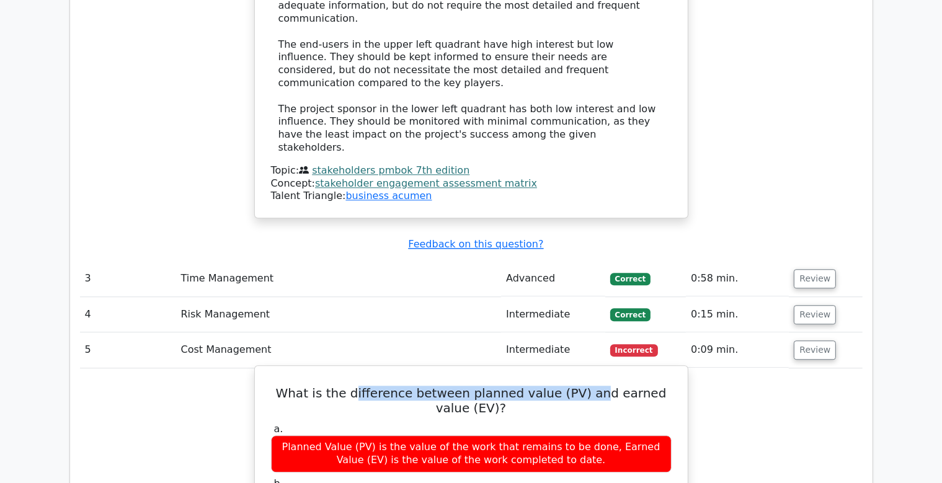
drag, startPoint x: 442, startPoint y: 209, endPoint x: 617, endPoint y: 216, distance: 175.1
click at [591, 386] on h5 "What is the difference between planned value (PV) and earned value (EV)?" at bounding box center [471, 401] width 403 height 30
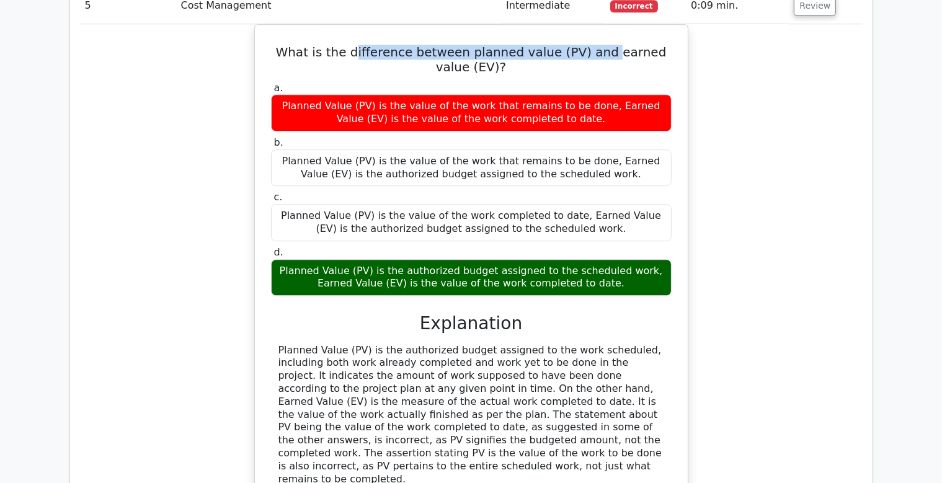
scroll to position [3668, 0]
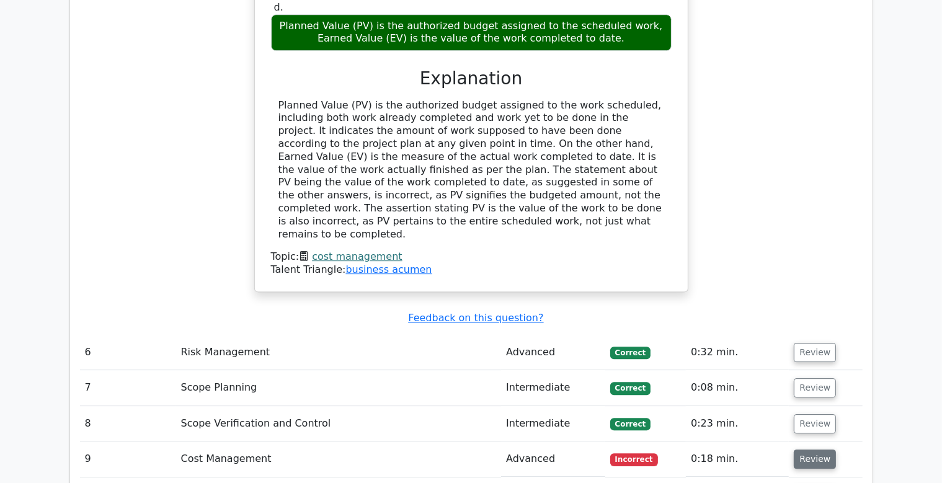
click at [808, 450] on button "Review" at bounding box center [815, 459] width 42 height 19
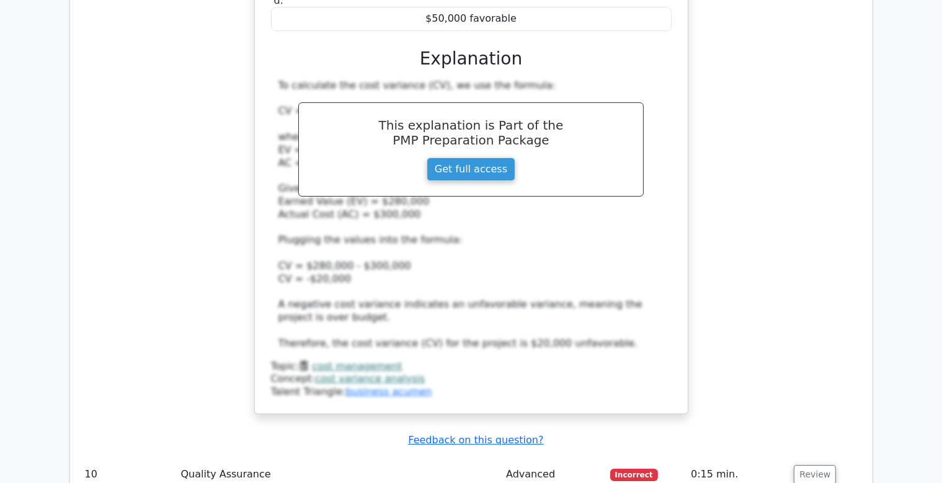
scroll to position [4454, 0]
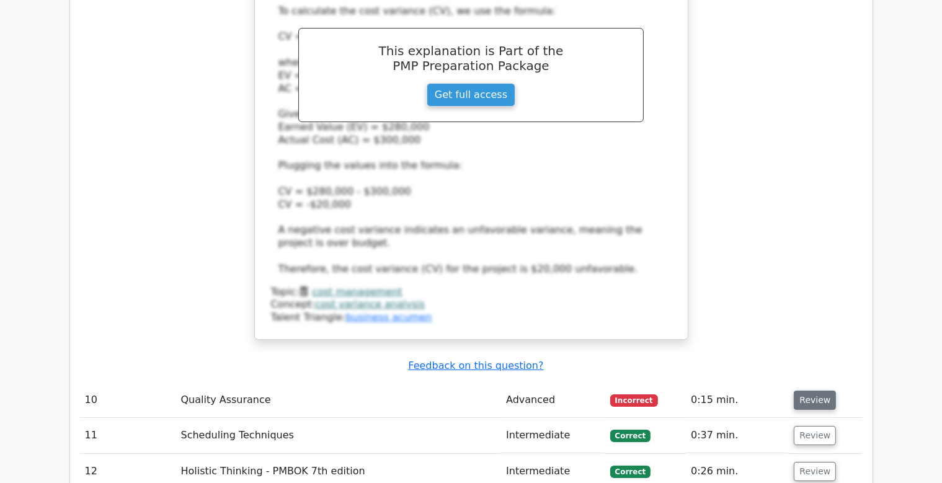
click at [810, 391] on button "Review" at bounding box center [815, 400] width 42 height 19
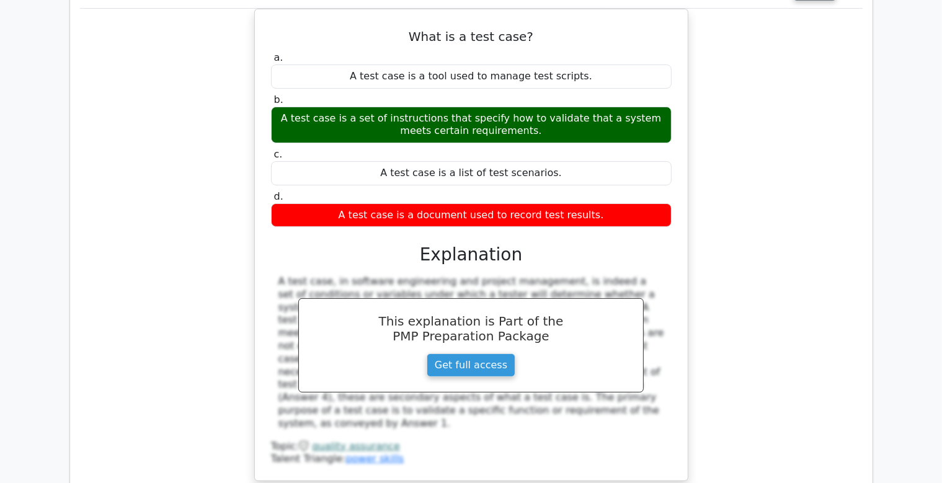
scroll to position [4979, 0]
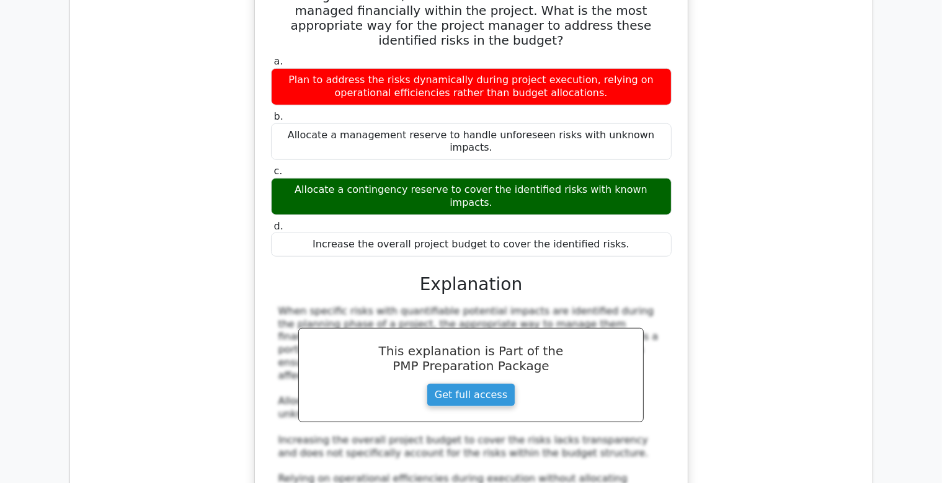
scroll to position [5765, 0]
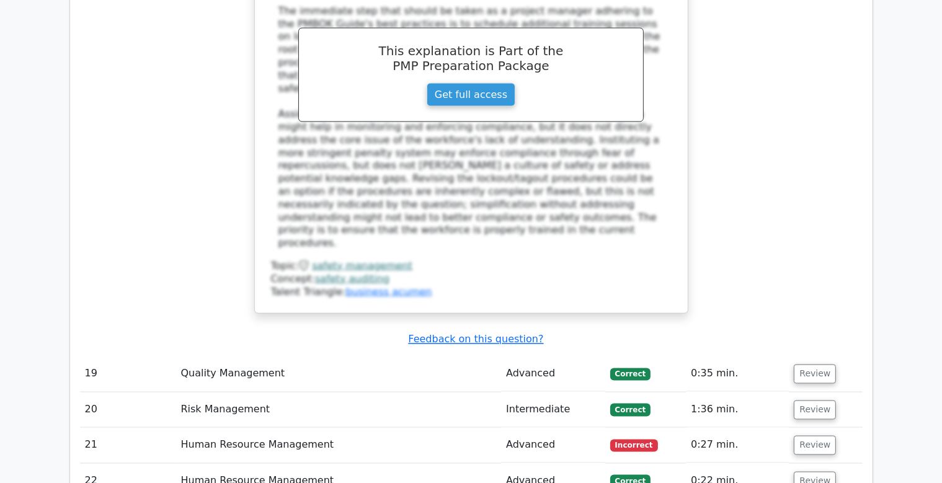
scroll to position [6551, 0]
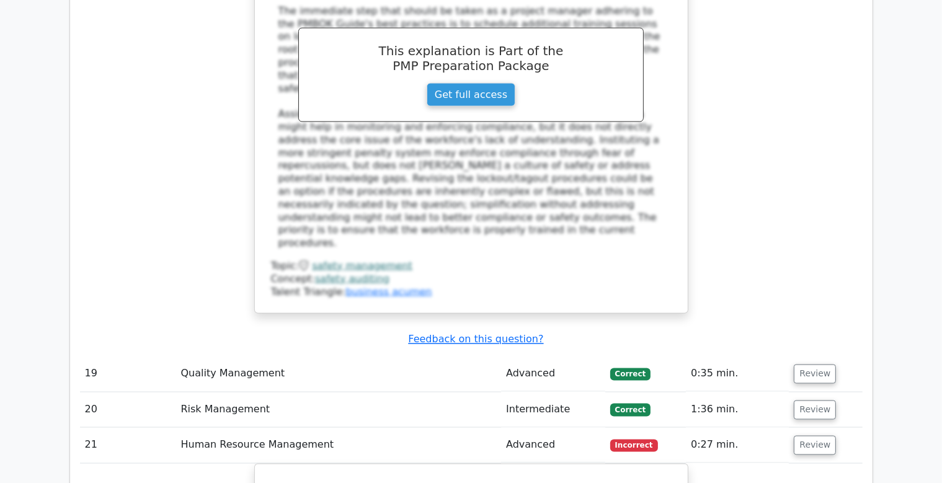
scroll to position [7206, 0]
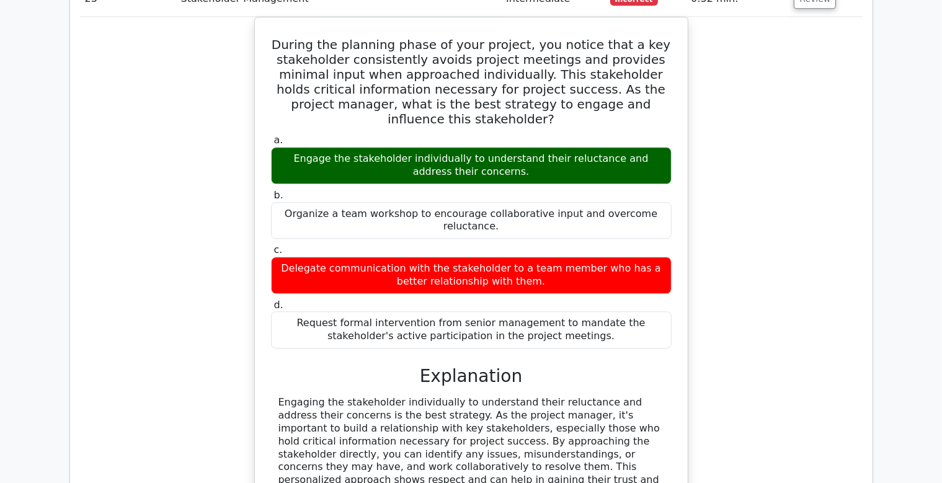
scroll to position [8058, 0]
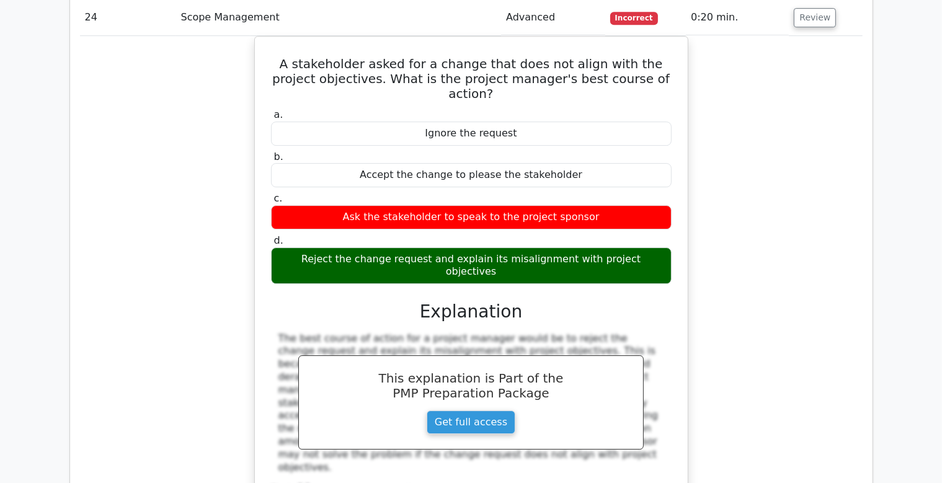
scroll to position [8713, 0]
